Goal: Obtain resource: Download file/media

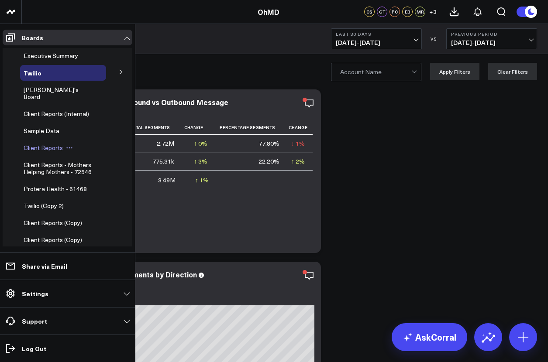
click at [42, 144] on span "Client Reports" at bounding box center [43, 148] width 39 height 8
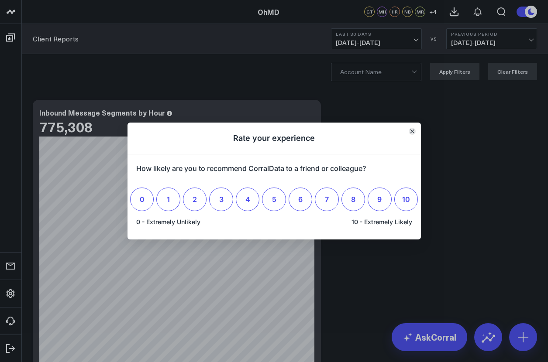
click at [412, 131] on icon "Close" at bounding box center [411, 131] width 3 height 3
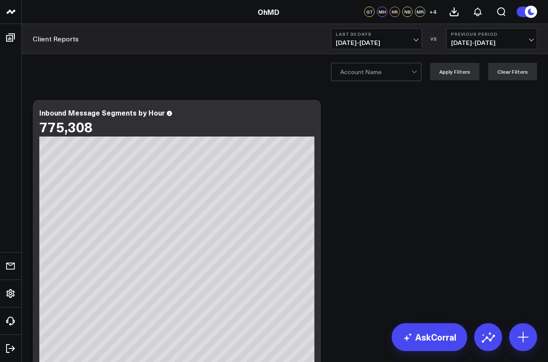
click at [378, 71] on div at bounding box center [375, 71] width 71 height 17
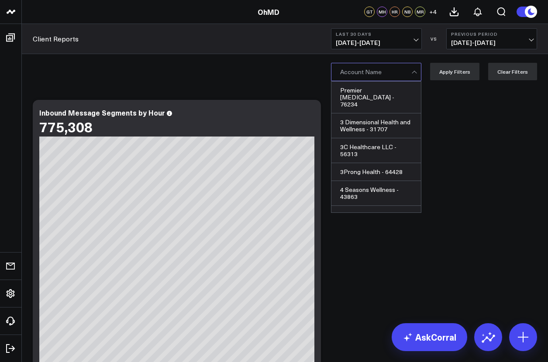
click at [378, 71] on div at bounding box center [375, 71] width 71 height 17
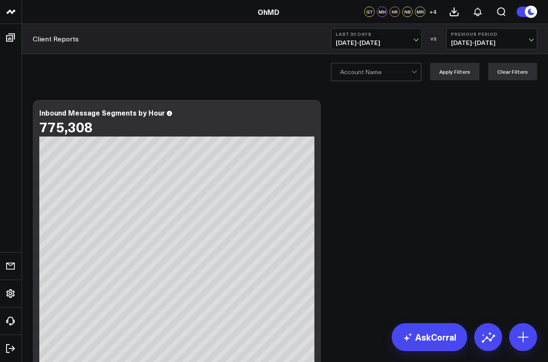
click at [378, 71] on div at bounding box center [375, 71] width 71 height 17
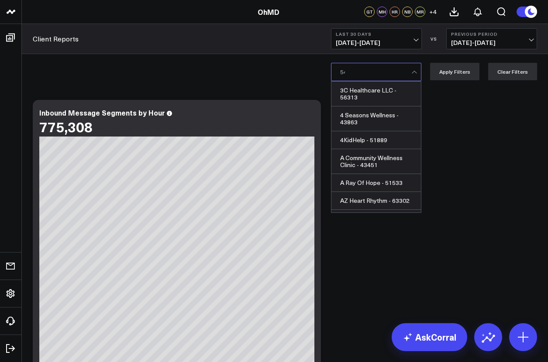
type input "54524"
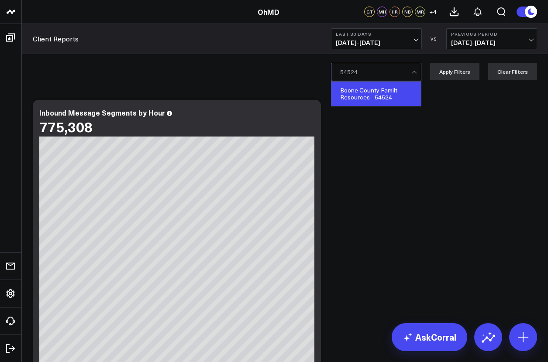
click at [378, 93] on div "Boone County Familt Resources - 54524" at bounding box center [376, 94] width 90 height 24
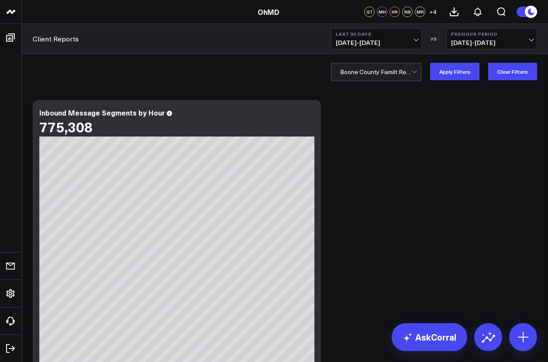
click at [531, 11] on icon at bounding box center [531, 12] width 10 height 10
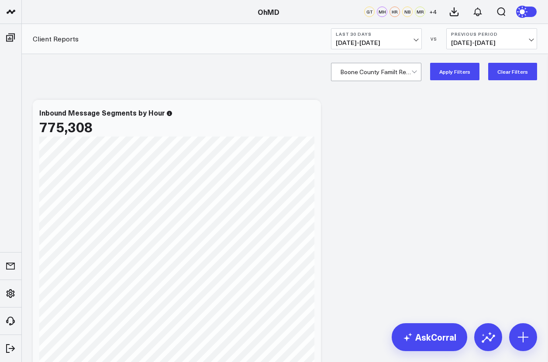
click at [526, 12] on icon at bounding box center [523, 12] width 10 height 10
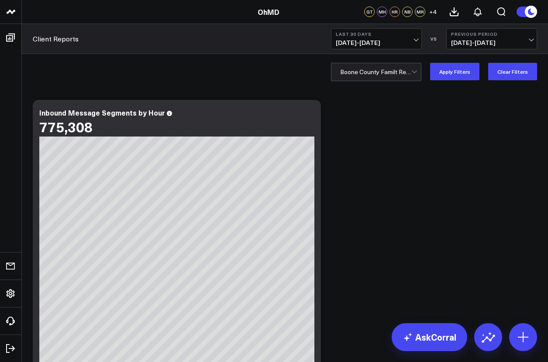
click at [378, 71] on div at bounding box center [375, 71] width 71 height 17
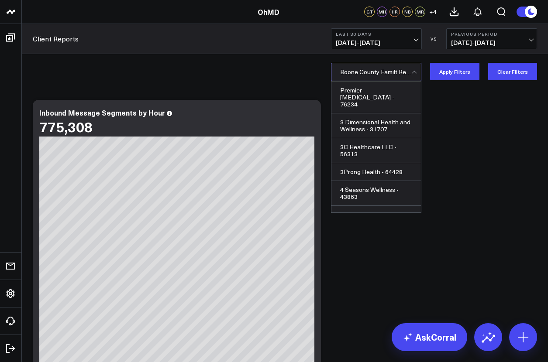
scroll to position [3218, 0]
click at [378, 71] on div at bounding box center [375, 71] width 71 height 17
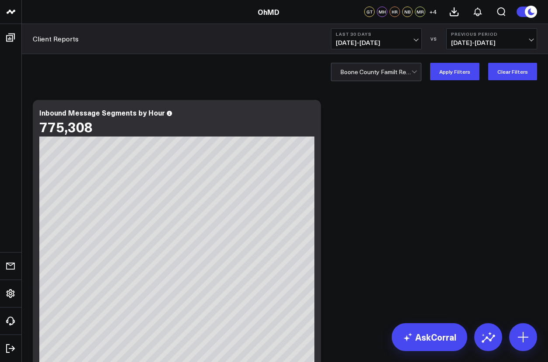
click at [378, 71] on div at bounding box center [375, 71] width 71 height 17
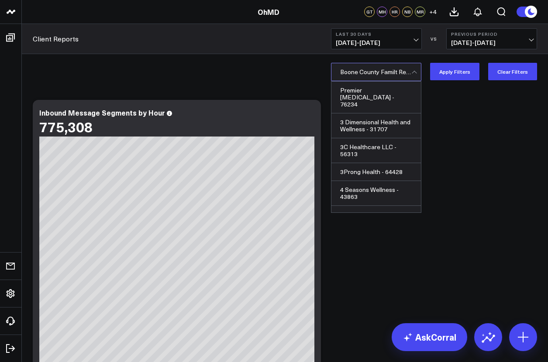
click at [378, 71] on div at bounding box center [375, 71] width 71 height 17
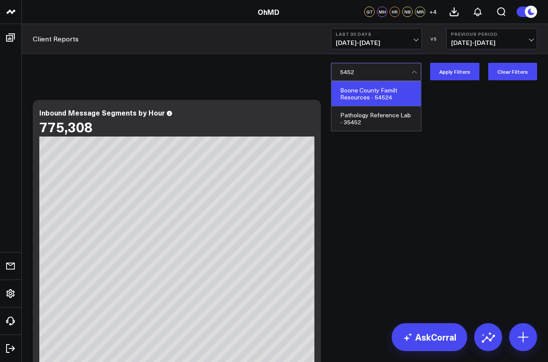
scroll to position [0, 0]
type input "54524"
click at [378, 93] on div "Boone County Familt Resources - 54524" at bounding box center [376, 94] width 90 height 24
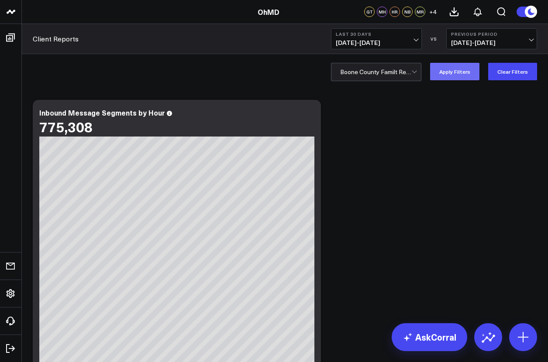
click at [457, 71] on button "Apply Filters" at bounding box center [454, 71] width 49 height 17
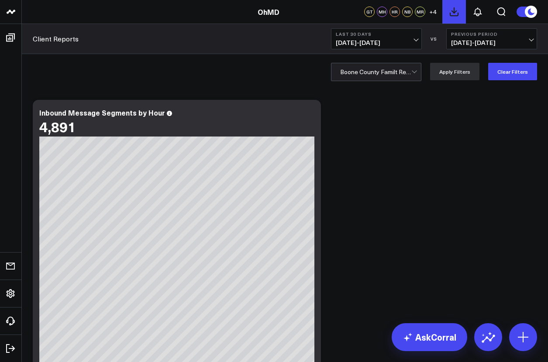
click at [454, 11] on icon at bounding box center [454, 12] width 8 height 8
click at [478, 11] on icon at bounding box center [478, 12] width 10 height 10
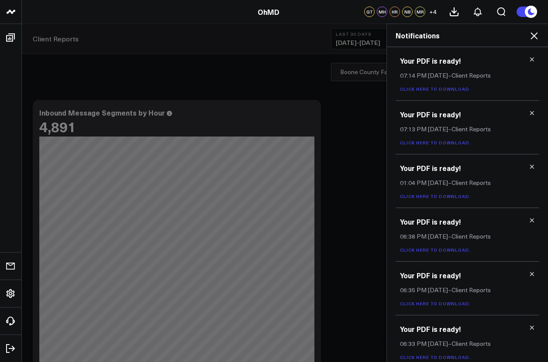
click at [434, 89] on link "Click here to download." at bounding box center [435, 89] width 71 height 6
click at [534, 35] on icon at bounding box center [534, 36] width 10 height 10
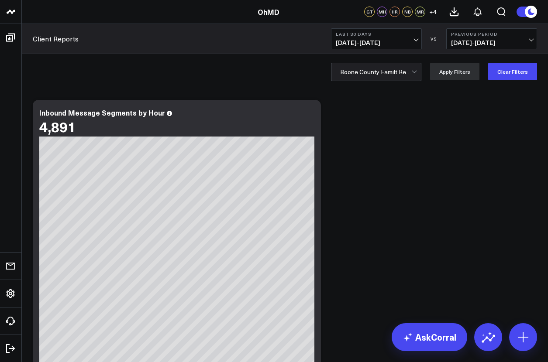
click at [378, 71] on div at bounding box center [375, 71] width 71 height 17
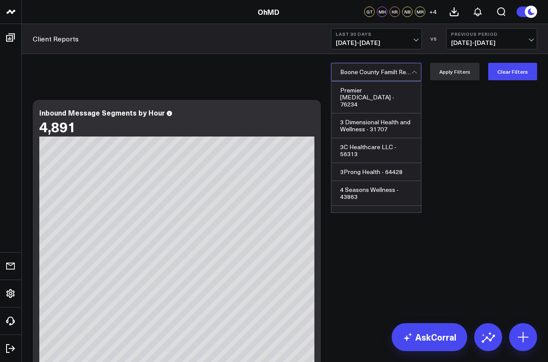
scroll to position [3218, 0]
click at [378, 71] on div at bounding box center [375, 71] width 71 height 17
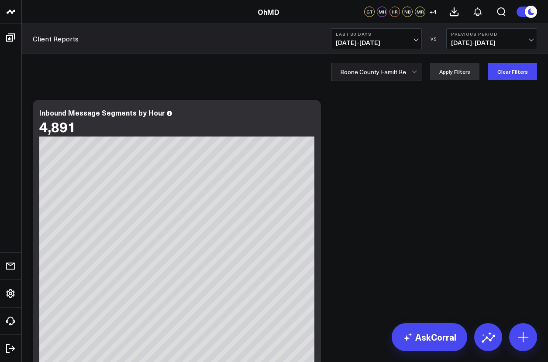
click at [378, 71] on div at bounding box center [375, 71] width 71 height 17
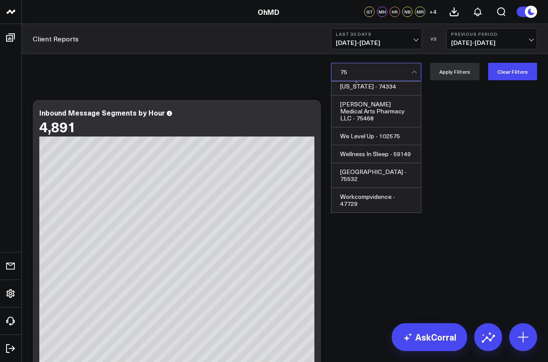
scroll to position [0, 0]
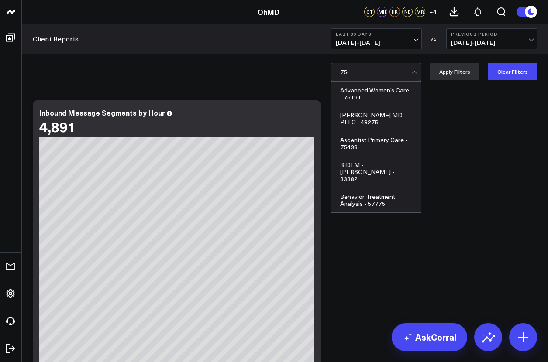
type input "75036"
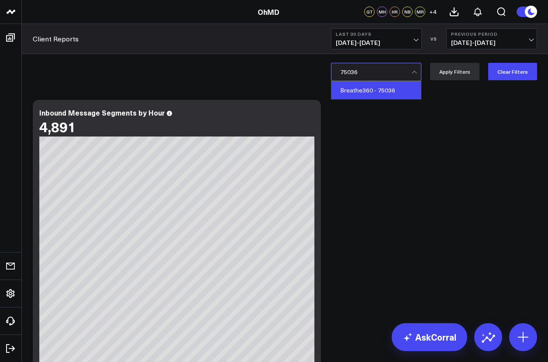
click at [378, 90] on div "Breathe360 - 75036" at bounding box center [376, 90] width 90 height 17
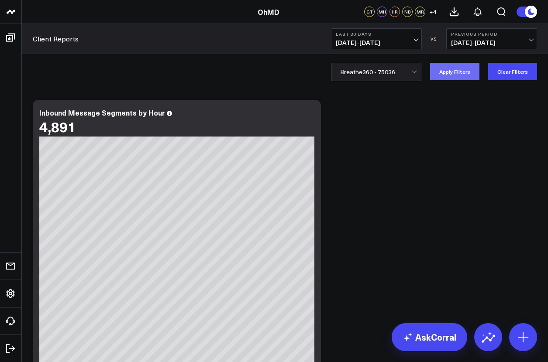
click at [457, 71] on button "Apply Filters" at bounding box center [454, 71] width 49 height 17
click at [454, 11] on icon at bounding box center [454, 12] width 8 height 8
click at [478, 11] on icon at bounding box center [478, 12] width 10 height 10
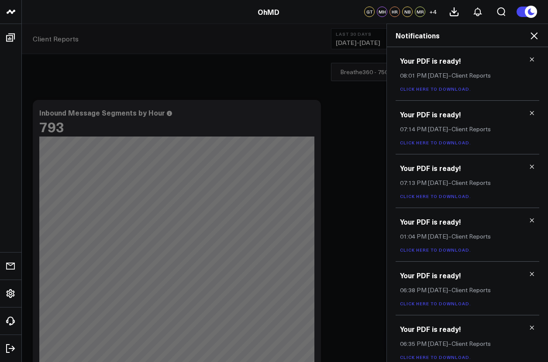
click at [434, 89] on link "Click here to download." at bounding box center [435, 89] width 71 height 6
